Goal: Information Seeking & Learning: Learn about a topic

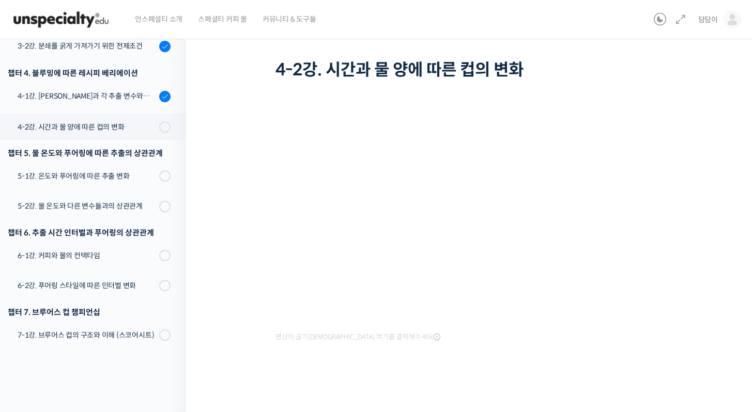
scroll to position [39, 0]
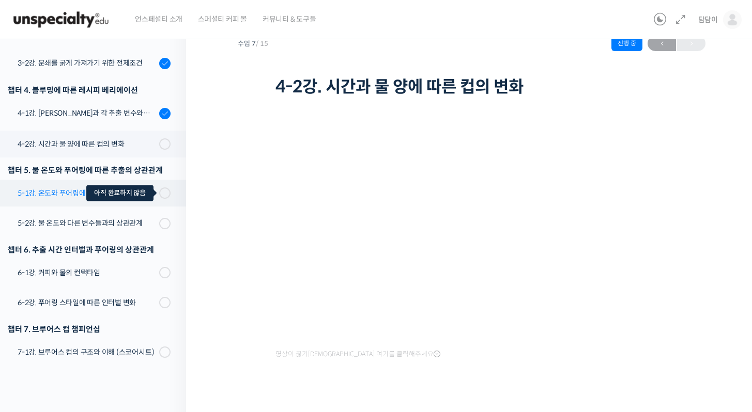
click at [159, 188] on span at bounding box center [162, 193] width 6 height 11
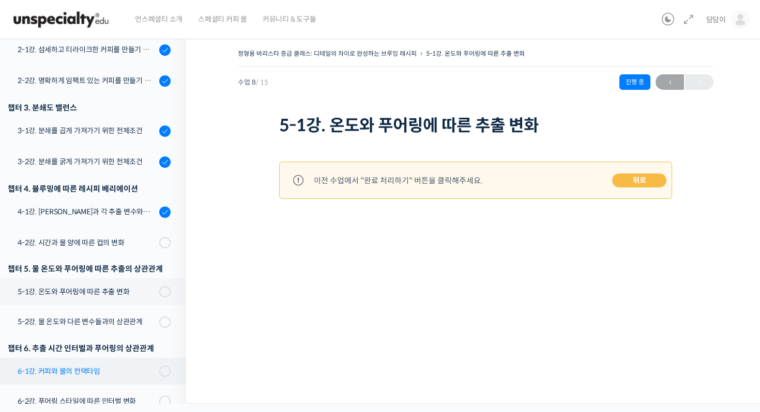
scroll to position [201, 0]
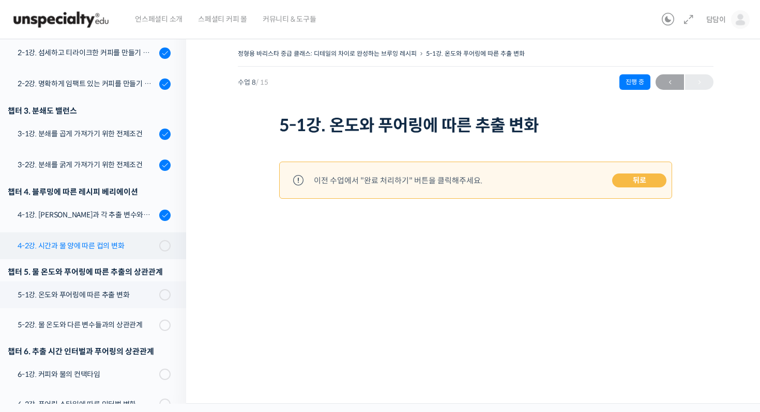
click at [108, 242] on div "4-2강. 시간과 물 양에 따른 컵의 변화" at bounding box center [87, 245] width 138 height 11
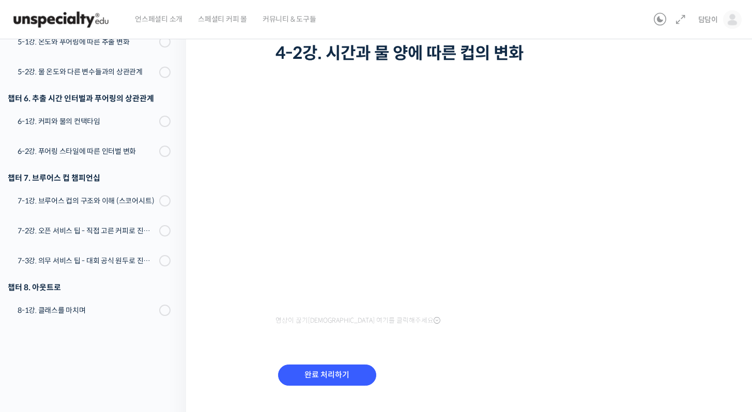
scroll to position [93, 0]
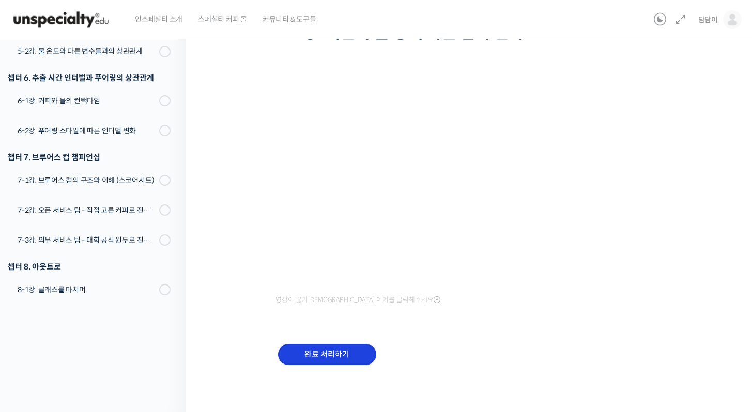
click at [352, 352] on input "완료 처리하기" at bounding box center [327, 354] width 98 height 21
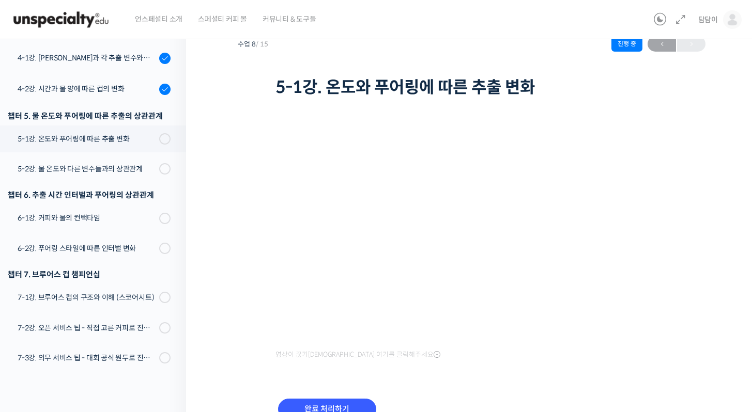
scroll to position [93, 0]
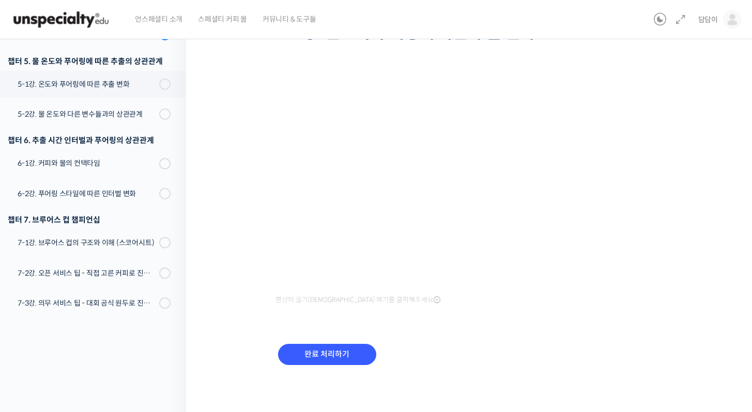
click at [392, 301] on div "영상이 끊기[DEMOGRAPHIC_DATA] 여기를 클릭해주세요" at bounding box center [471, 186] width 393 height 241
click at [434, 300] on icon at bounding box center [437, 300] width 7 height 8
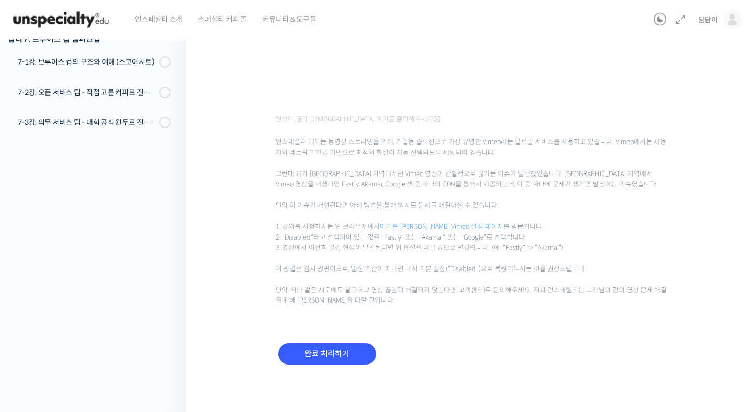
scroll to position [0, 0]
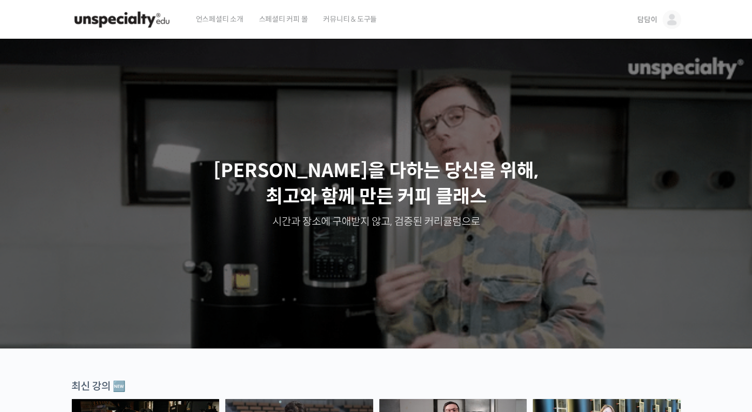
click at [674, 21] on img at bounding box center [671, 19] width 19 height 19
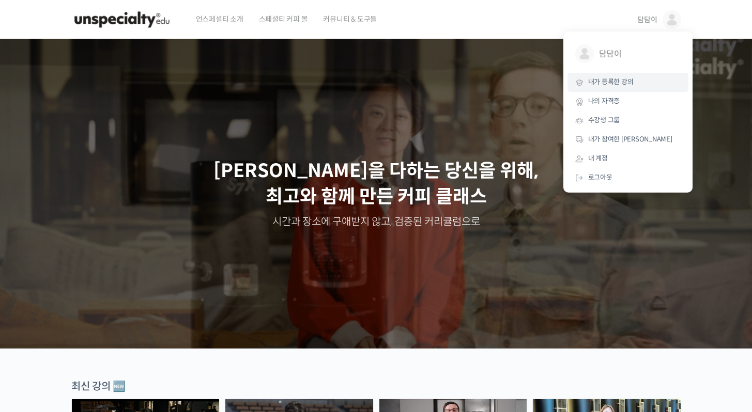
click at [611, 84] on span "내가 등록한 강의" at bounding box center [610, 82] width 45 height 9
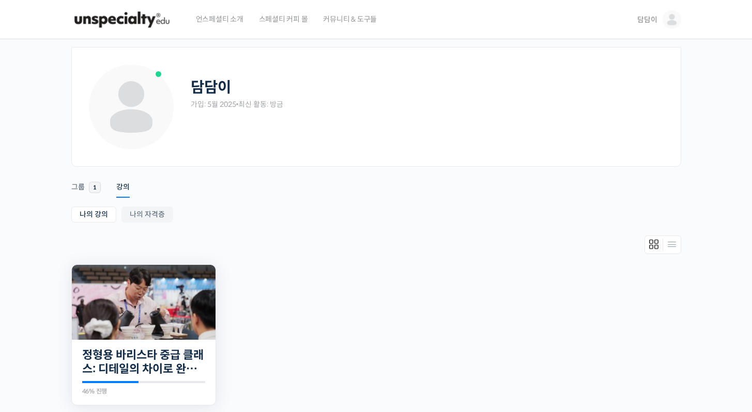
click at [158, 321] on img at bounding box center [144, 302] width 144 height 75
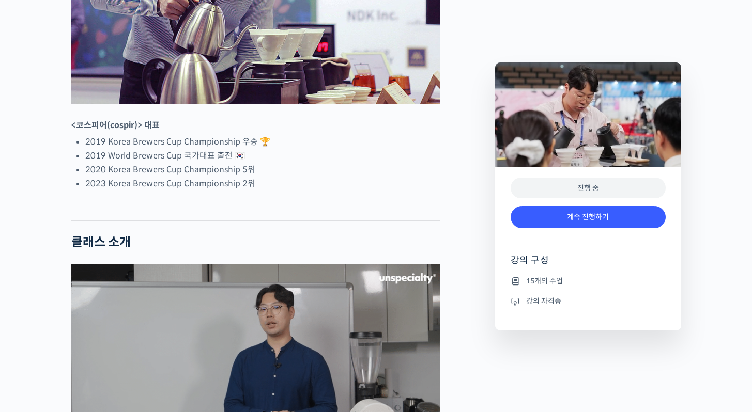
scroll to position [666, 0]
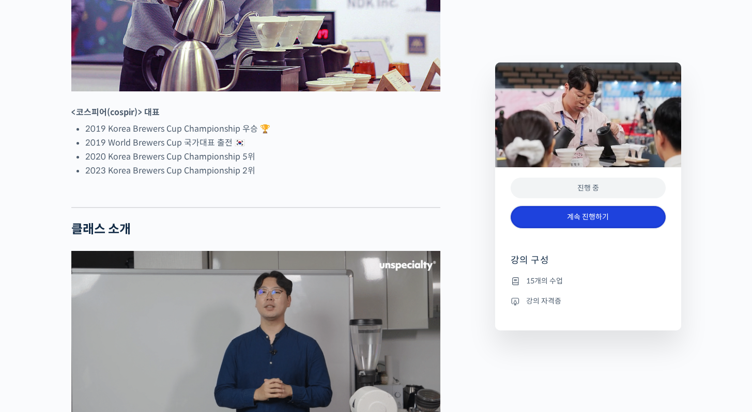
click at [614, 213] on link "계속 진행하기" at bounding box center [588, 217] width 155 height 22
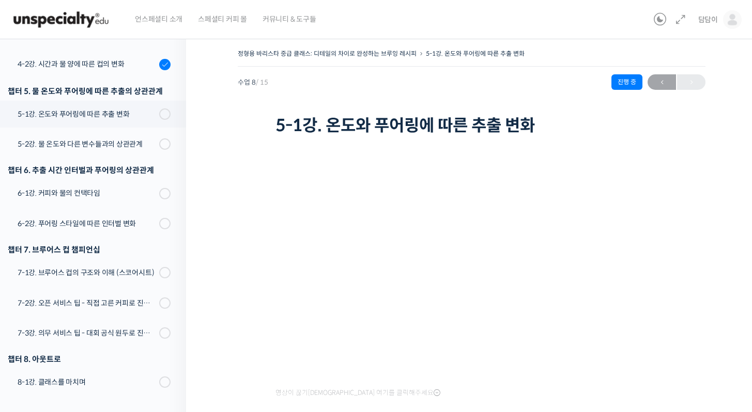
scroll to position [320, 0]
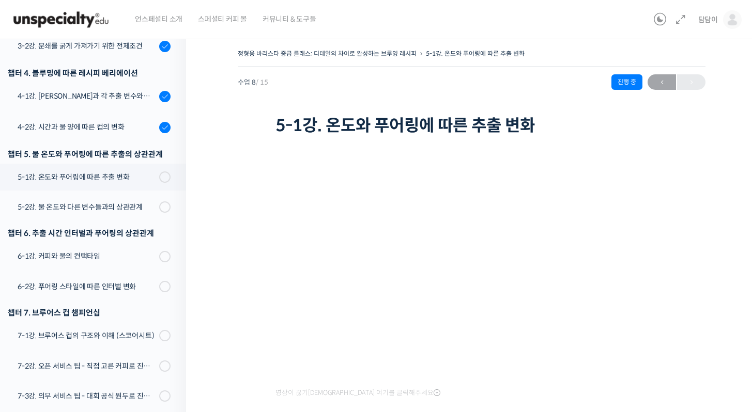
click at [88, 14] on img at bounding box center [60, 19] width 101 height 31
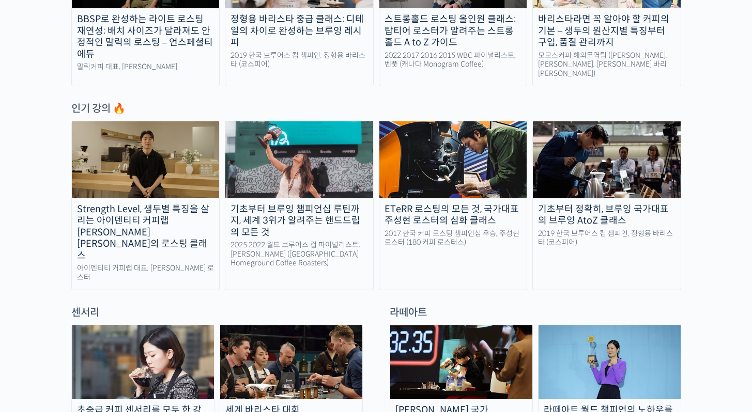
scroll to position [467, 0]
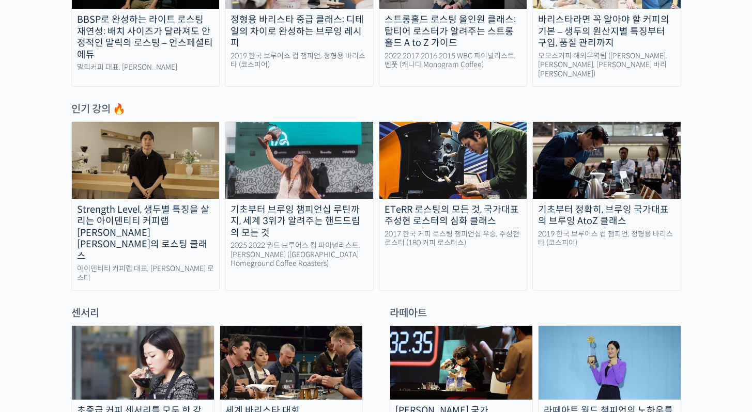
click at [625, 208] on div "기초부터 정확히, 브루잉 국가대표의 브루잉 AtoZ 클래스" at bounding box center [607, 215] width 148 height 23
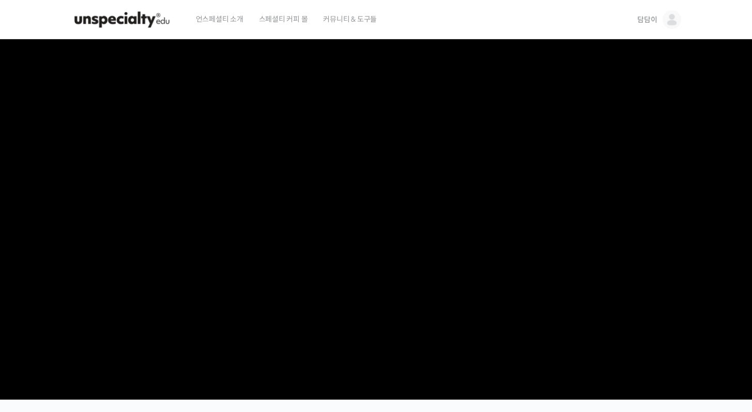
click at [132, 14] on img at bounding box center [121, 19] width 101 height 31
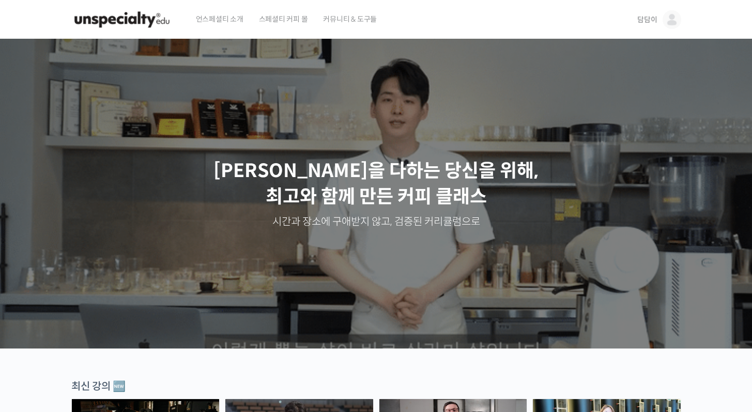
click at [662, 19] on img at bounding box center [671, 19] width 19 height 19
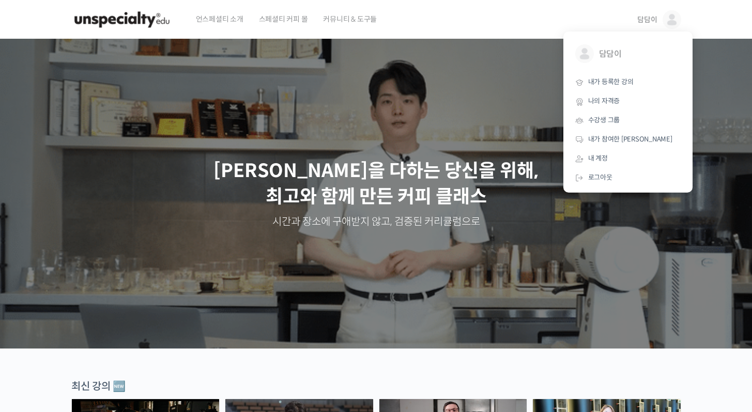
click at [662, 19] on img at bounding box center [671, 19] width 19 height 19
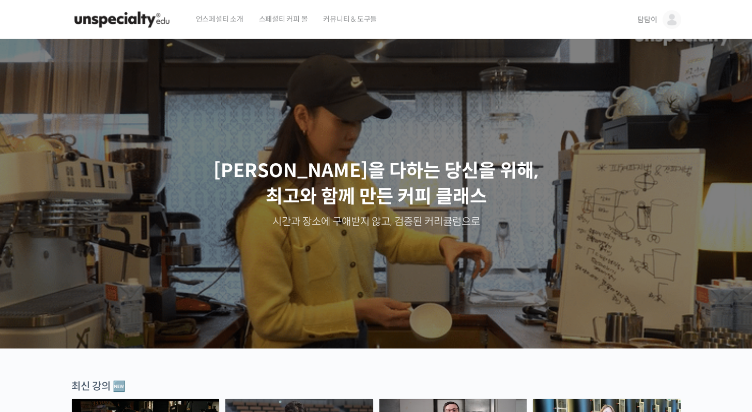
click at [133, 17] on img at bounding box center [121, 19] width 101 height 31
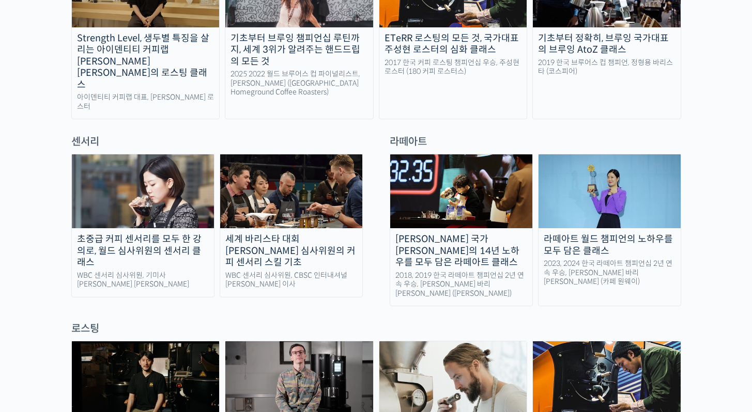
scroll to position [487, 0]
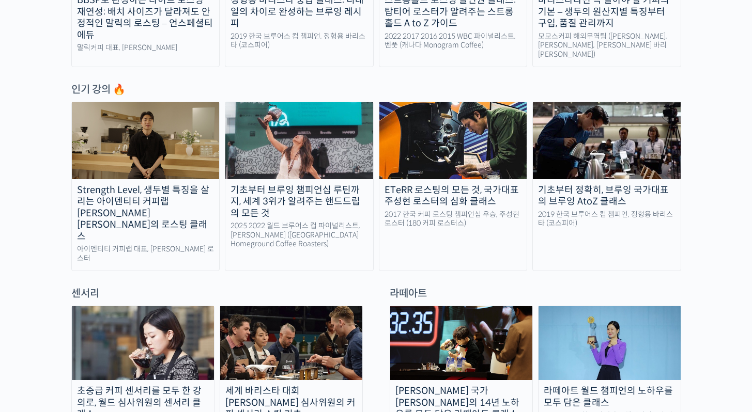
click at [579, 152] on img at bounding box center [607, 140] width 148 height 76
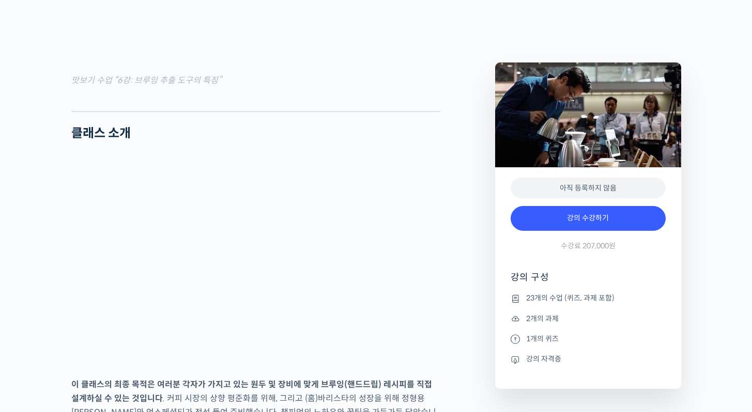
scroll to position [1133, 0]
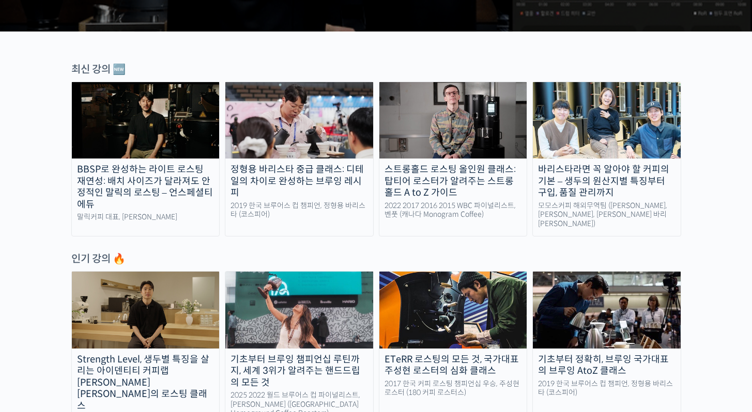
scroll to position [257, 0]
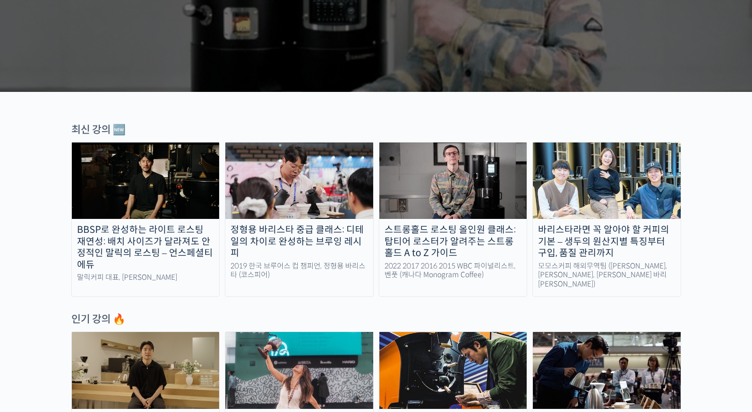
click at [316, 174] on img at bounding box center [299, 181] width 148 height 76
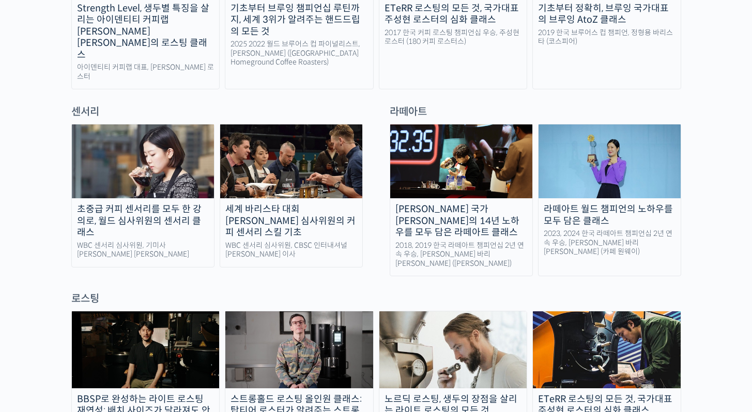
scroll to position [424, 0]
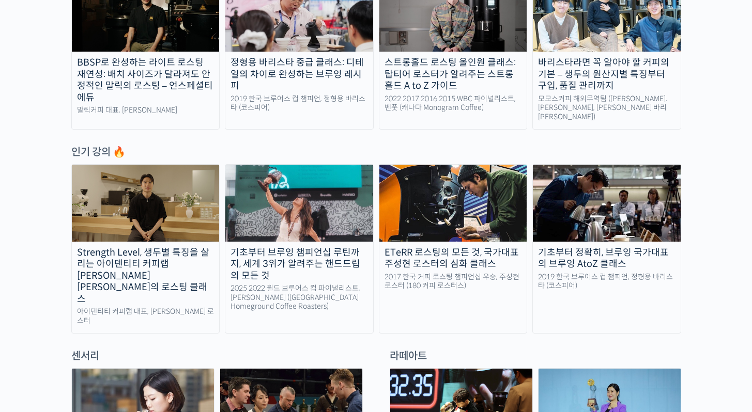
click at [601, 187] on img at bounding box center [607, 203] width 148 height 76
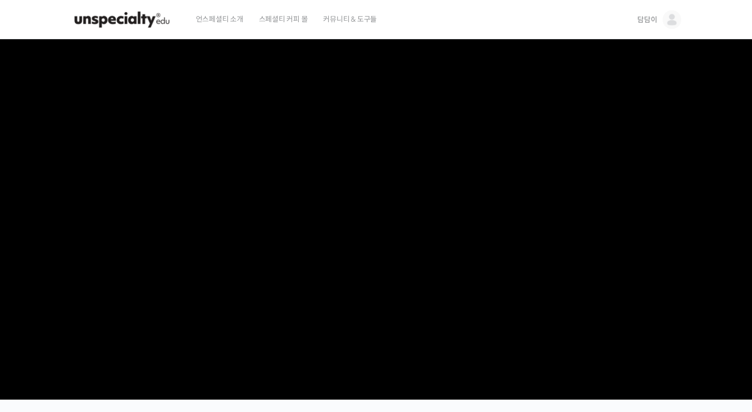
click at [160, 22] on img at bounding box center [121, 19] width 101 height 31
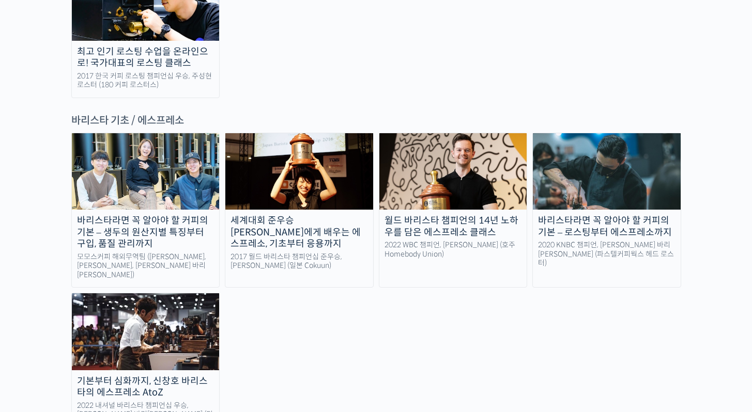
scroll to position [1654, 0]
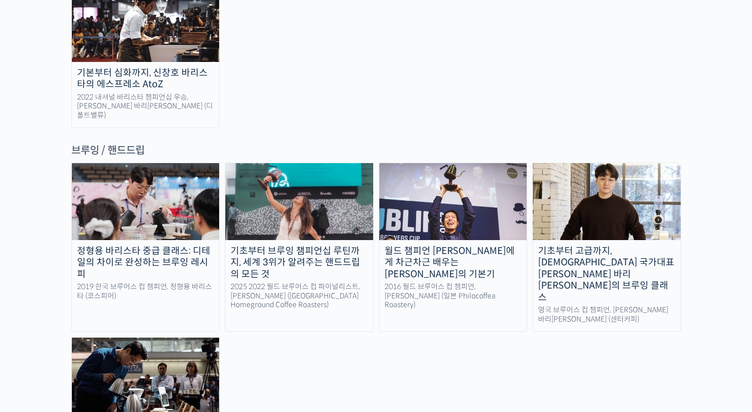
click at [611, 245] on div "기초부터 고급까지, [DEMOGRAPHIC_DATA] 국가대표 [PERSON_NAME] 바리[PERSON_NAME]의 브루잉 클래스" at bounding box center [607, 274] width 148 height 58
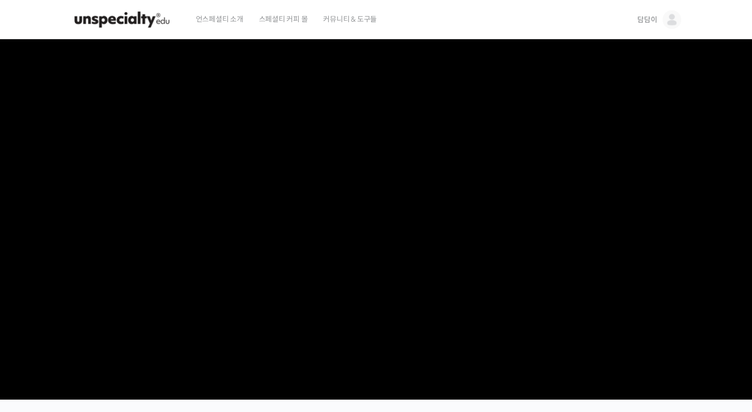
click at [671, 19] on img at bounding box center [671, 19] width 19 height 19
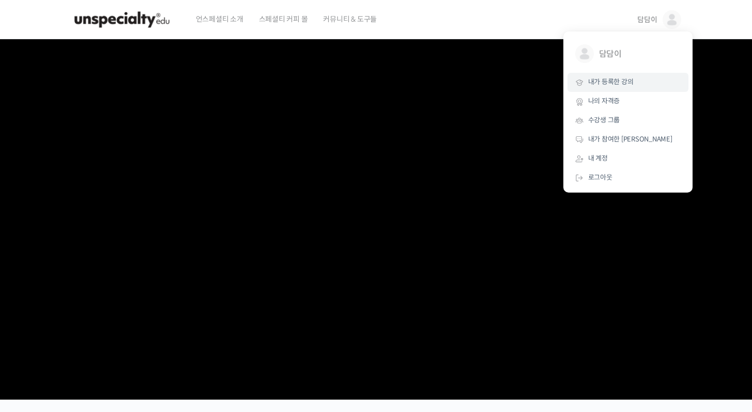
click at [622, 82] on span "내가 등록한 강의" at bounding box center [610, 82] width 45 height 9
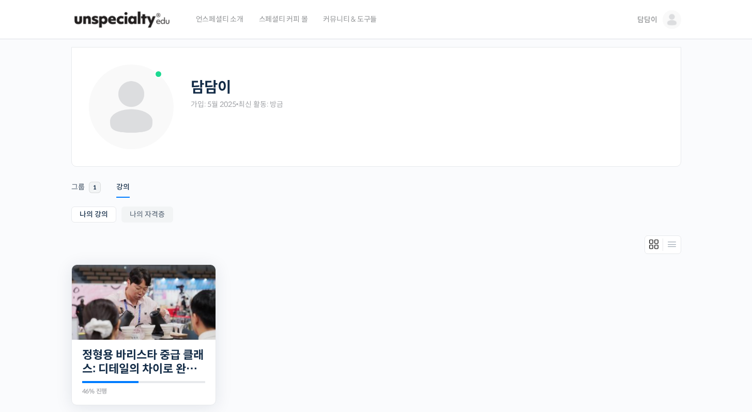
click at [183, 292] on img at bounding box center [144, 302] width 144 height 75
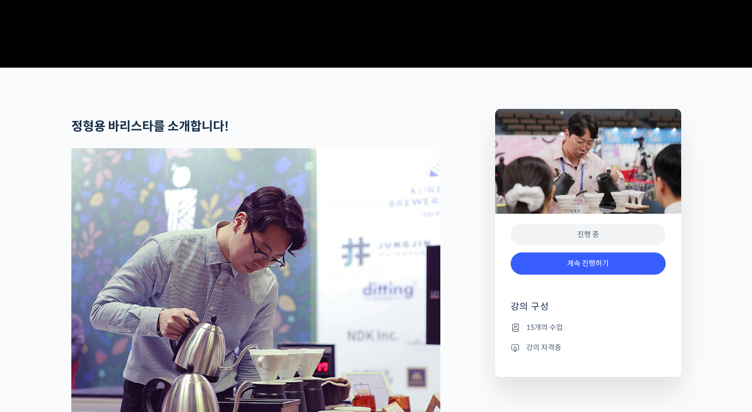
scroll to position [666, 0]
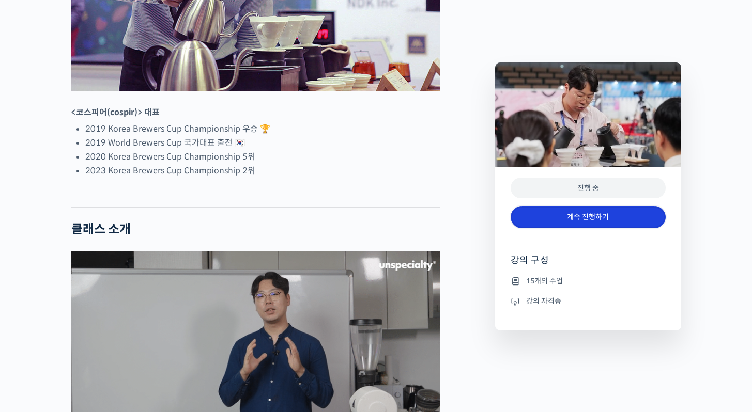
click at [599, 221] on link "계속 진행하기" at bounding box center [588, 217] width 155 height 22
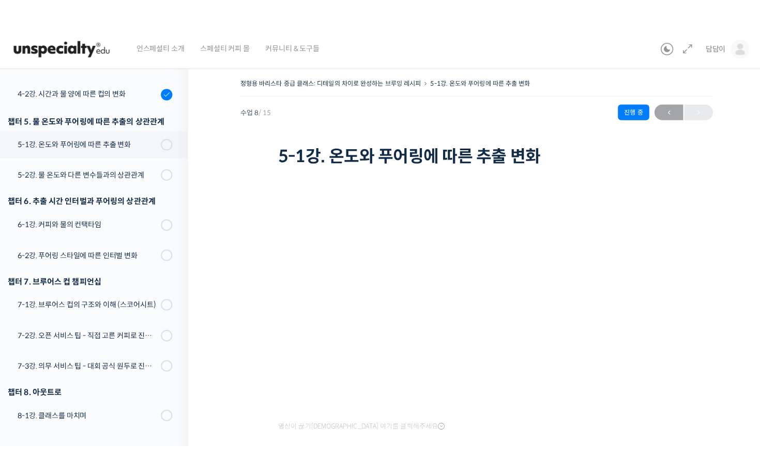
scroll to position [320, 0]
